Goal: Task Accomplishment & Management: Manage account settings

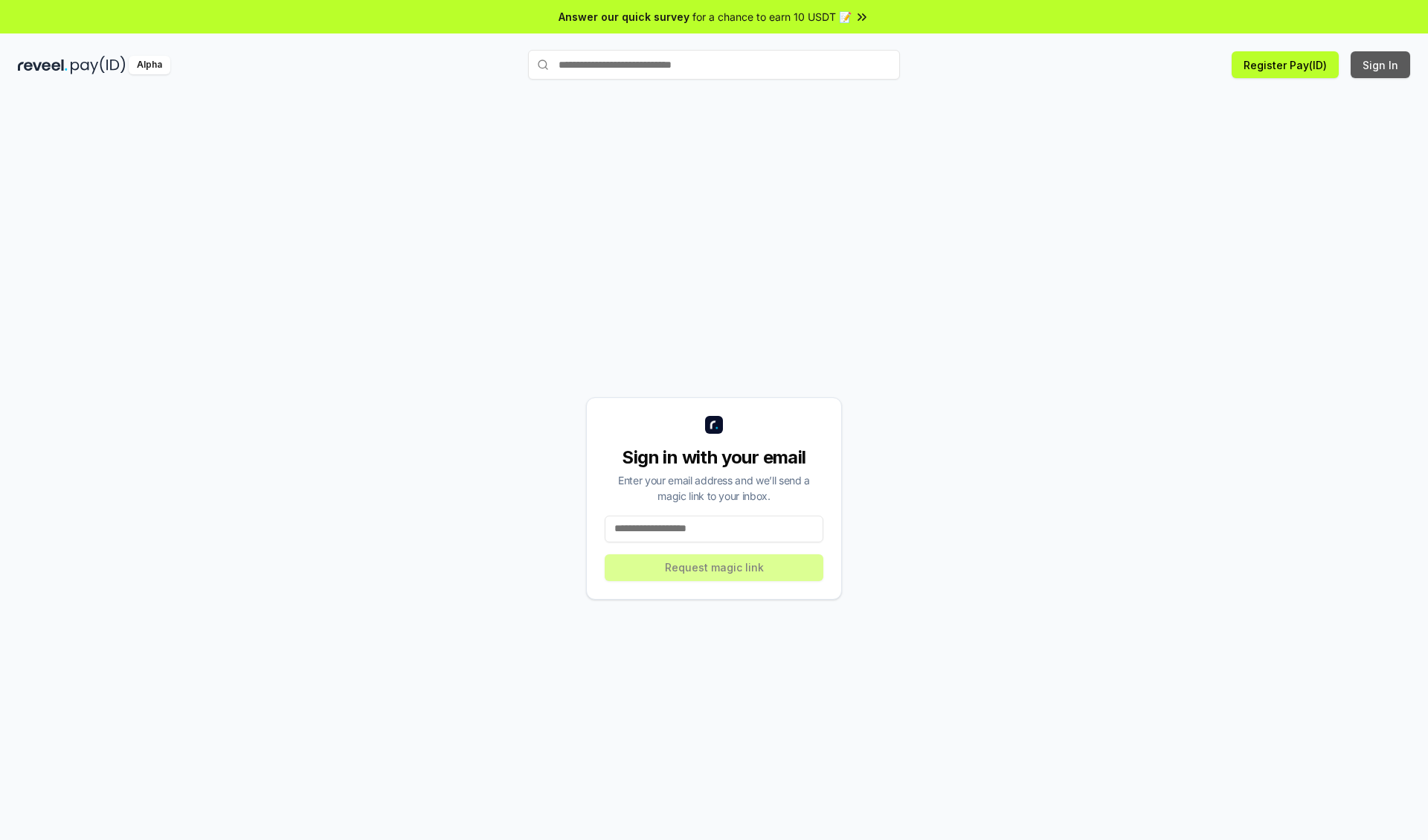
click at [1381, 64] on button "Sign In" at bounding box center [1380, 64] width 59 height 27
type input "**********"
click at [714, 567] on button "Request magic link" at bounding box center [714, 568] width 219 height 27
